Goal: Task Accomplishment & Management: Use online tool/utility

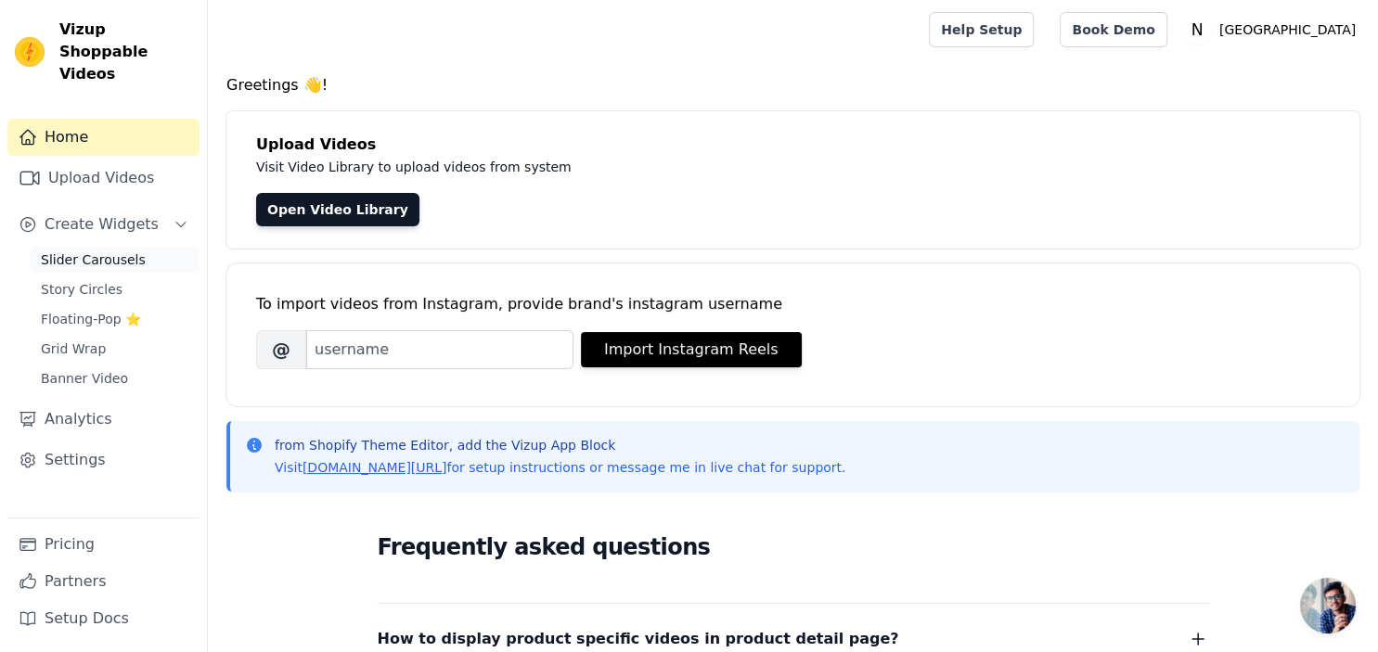
click at [110, 250] on span "Slider Carousels" at bounding box center [93, 259] width 105 height 19
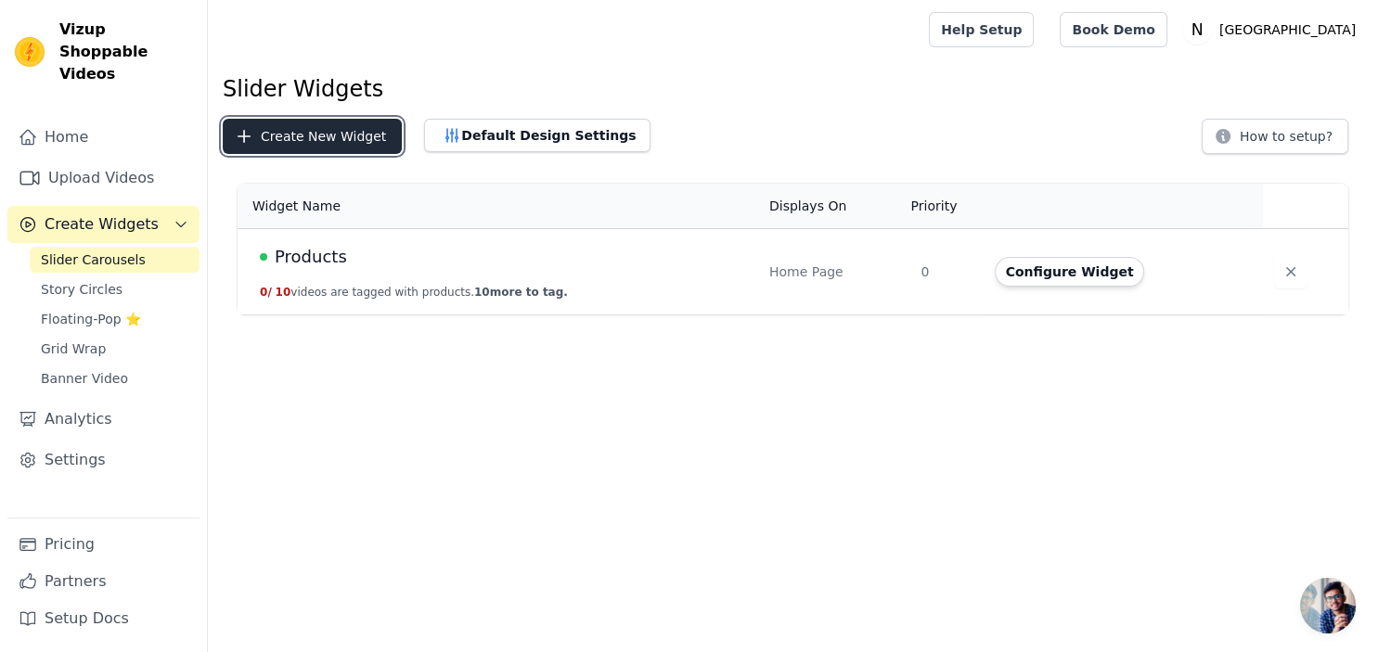
click at [330, 131] on button "Create New Widget" at bounding box center [312, 136] width 179 height 35
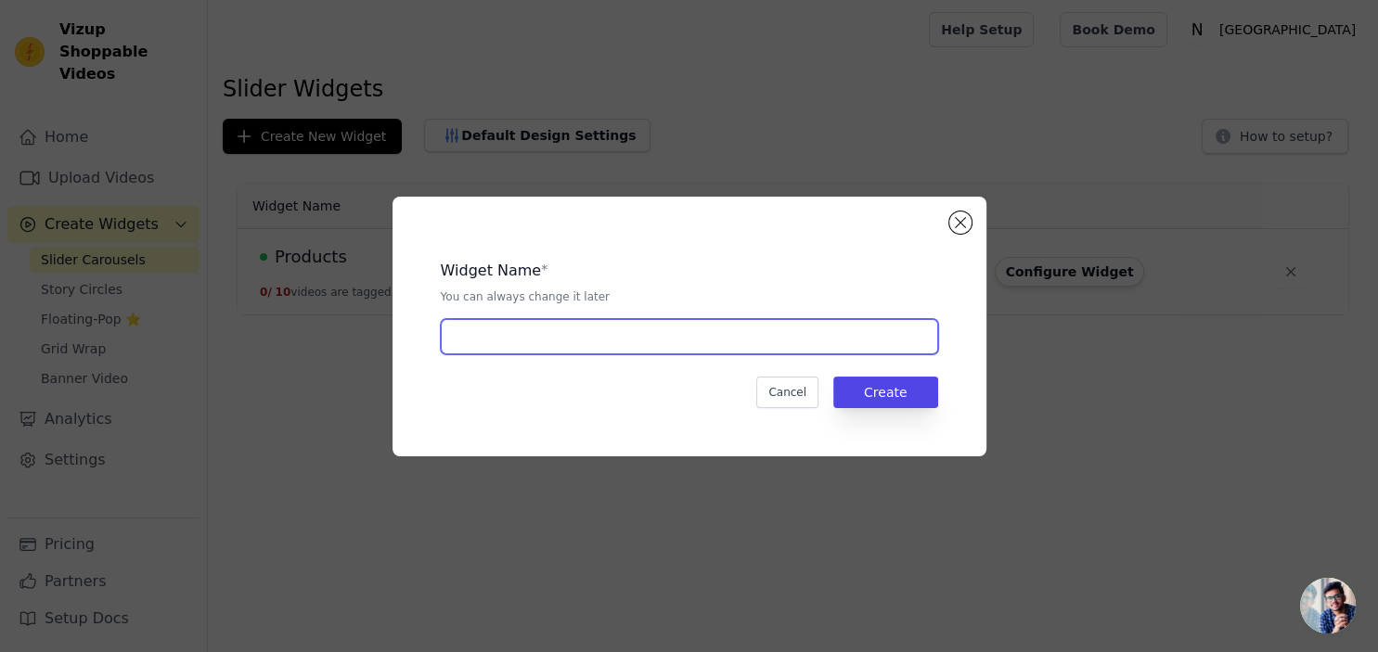
click at [497, 341] on input "text" at bounding box center [689, 336] width 497 height 35
type input "client image"
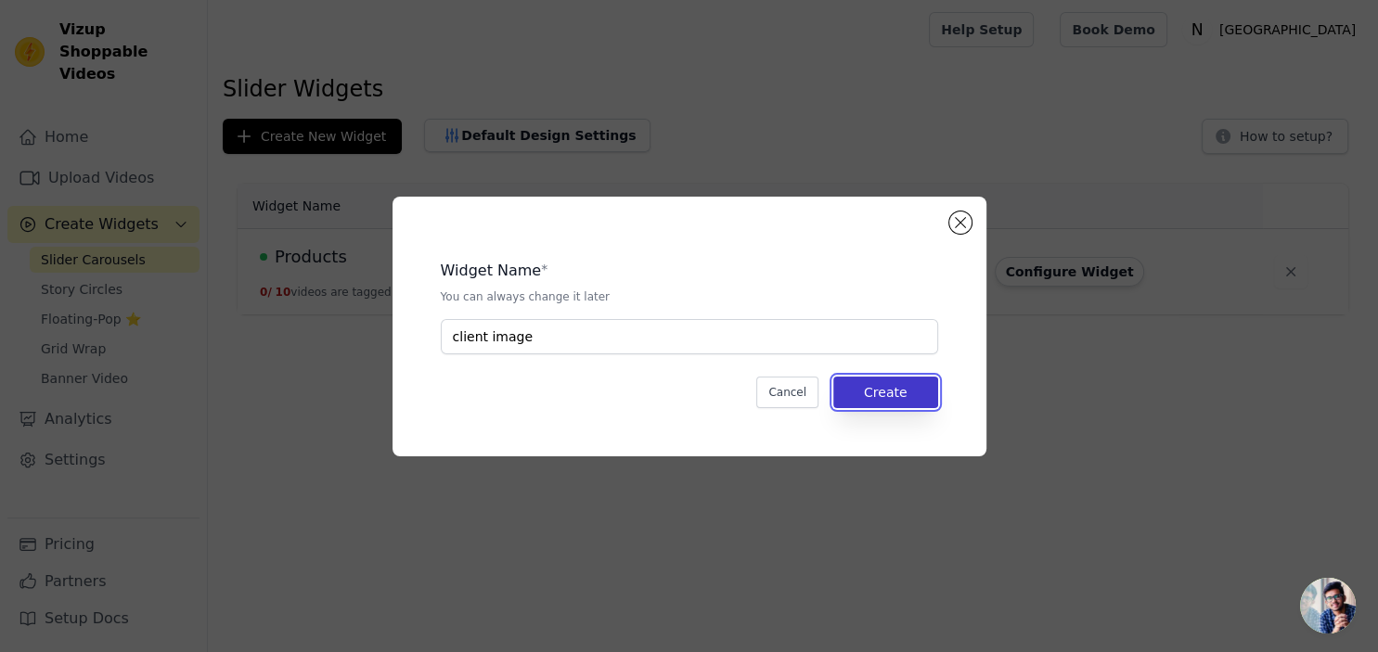
click at [893, 391] on button "Create" at bounding box center [885, 393] width 105 height 32
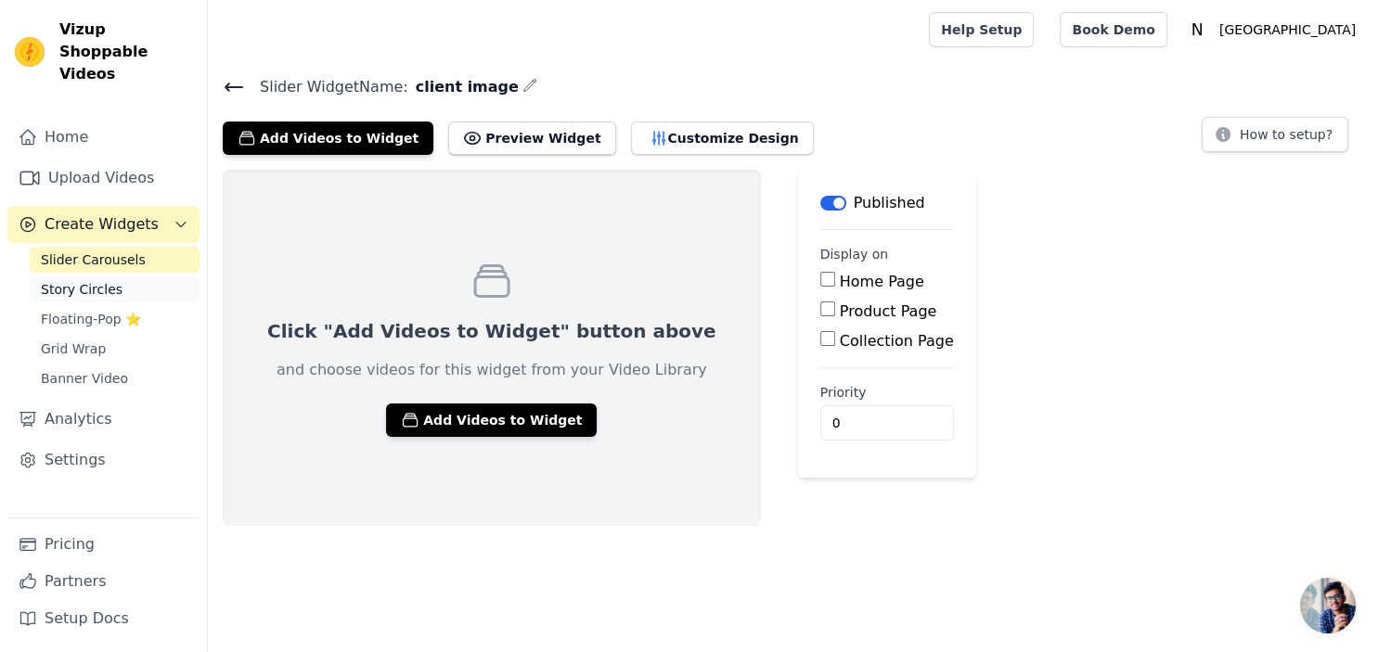
click at [108, 280] on span "Story Circles" at bounding box center [82, 289] width 82 height 19
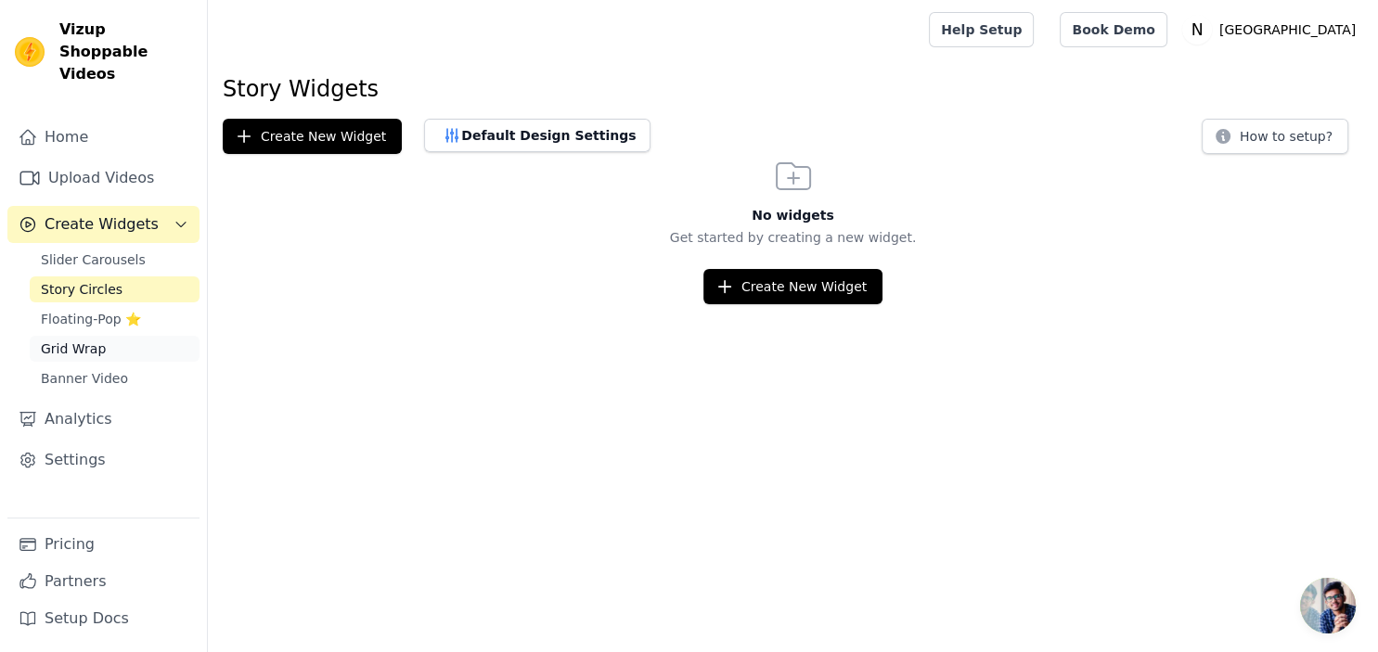
click at [71, 340] on span "Grid Wrap" at bounding box center [73, 349] width 65 height 19
